Goal: Transaction & Acquisition: Subscribe to service/newsletter

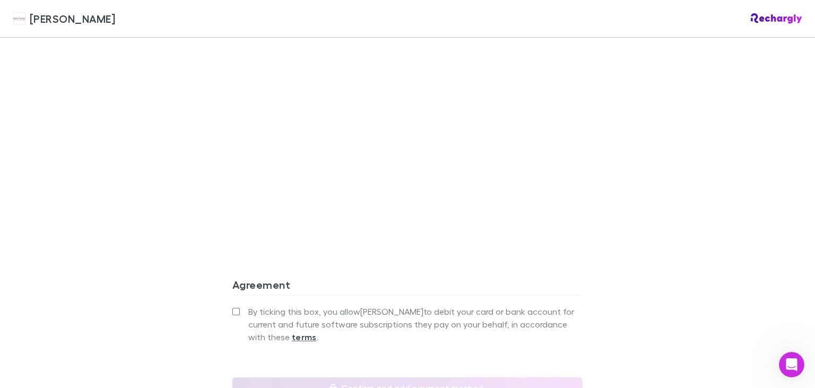
scroll to position [917, 0]
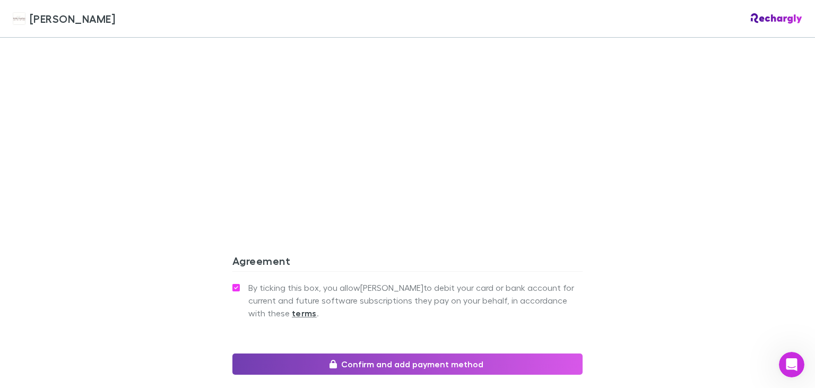
click at [369, 353] on button "Confirm and add payment method" at bounding box center [407, 363] width 350 height 21
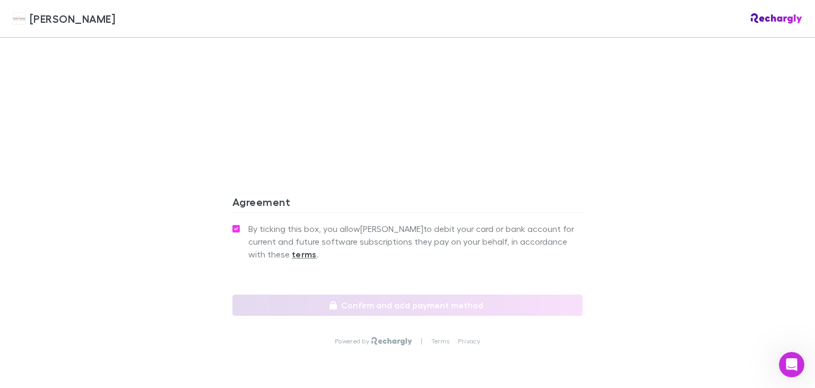
scroll to position [993, 0]
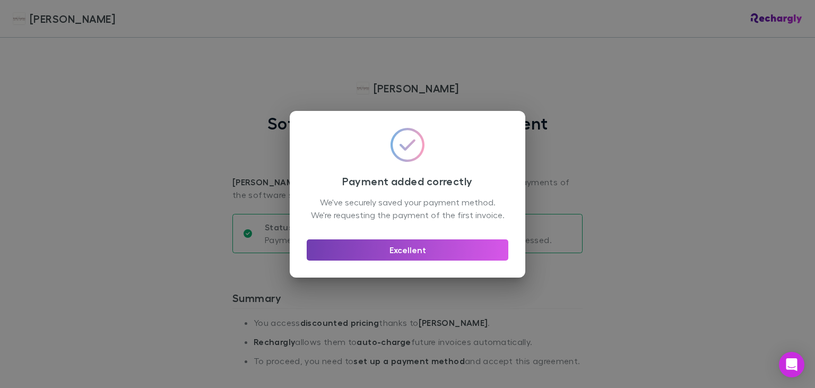
click at [374, 246] on button "Excellent" at bounding box center [408, 249] width 202 height 21
